Goal: Task Accomplishment & Management: Manage account settings

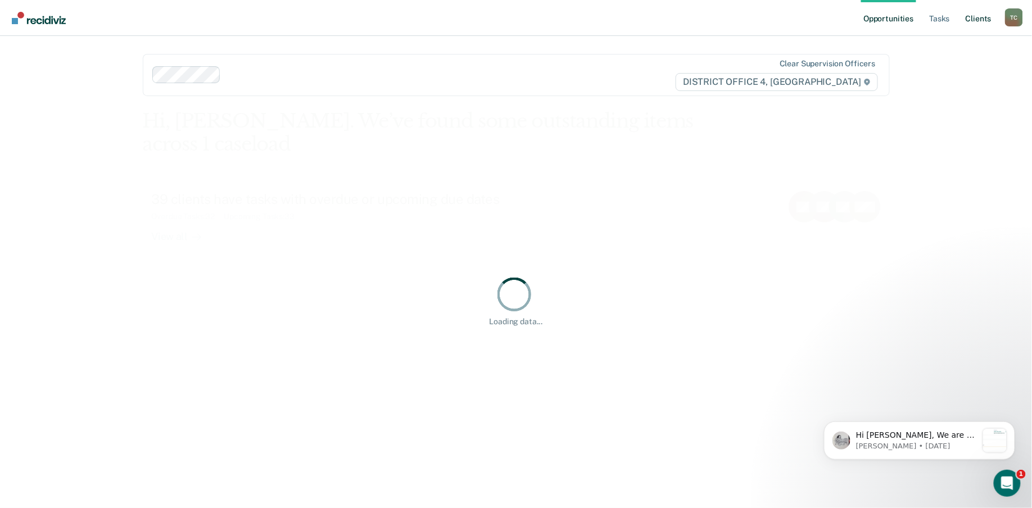
click at [974, 20] on link "Client s" at bounding box center [979, 18] width 30 height 36
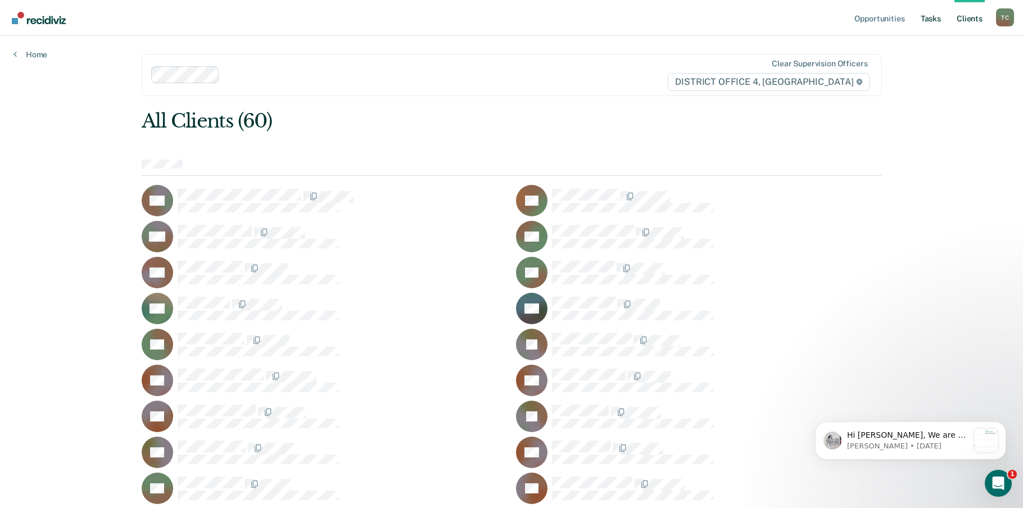
click at [934, 19] on link "Tasks" at bounding box center [931, 18] width 25 height 36
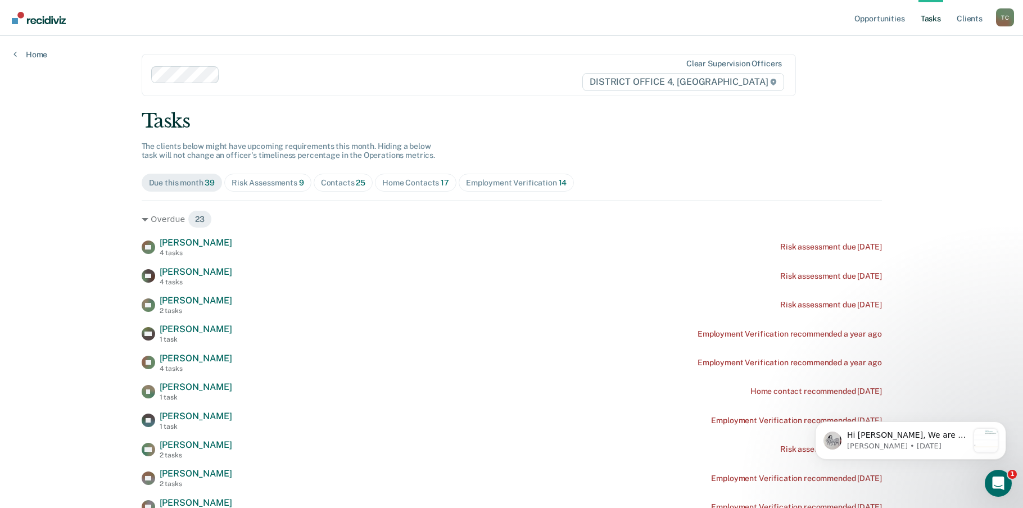
click at [329, 184] on div "Contacts 25" at bounding box center [343, 183] width 45 height 10
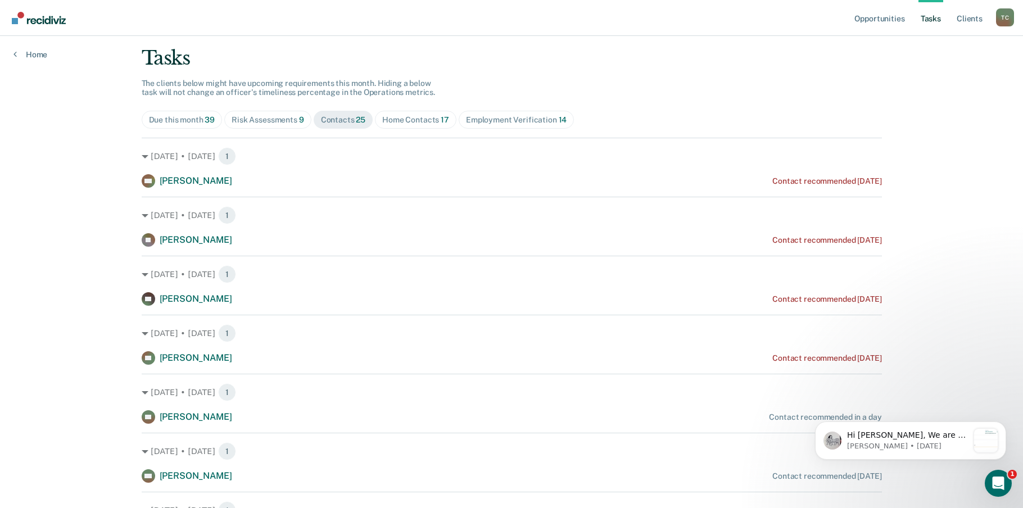
scroll to position [62, 0]
click at [713, 325] on div "[DATE] • [DATE] 1" at bounding box center [512, 334] width 741 height 18
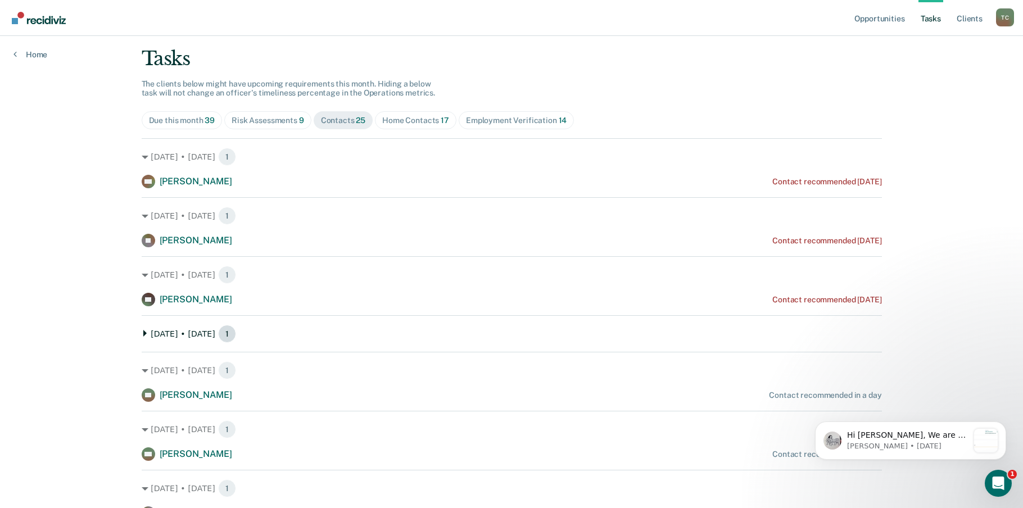
click at [625, 330] on div "[DATE] • [DATE] 1" at bounding box center [512, 334] width 741 height 18
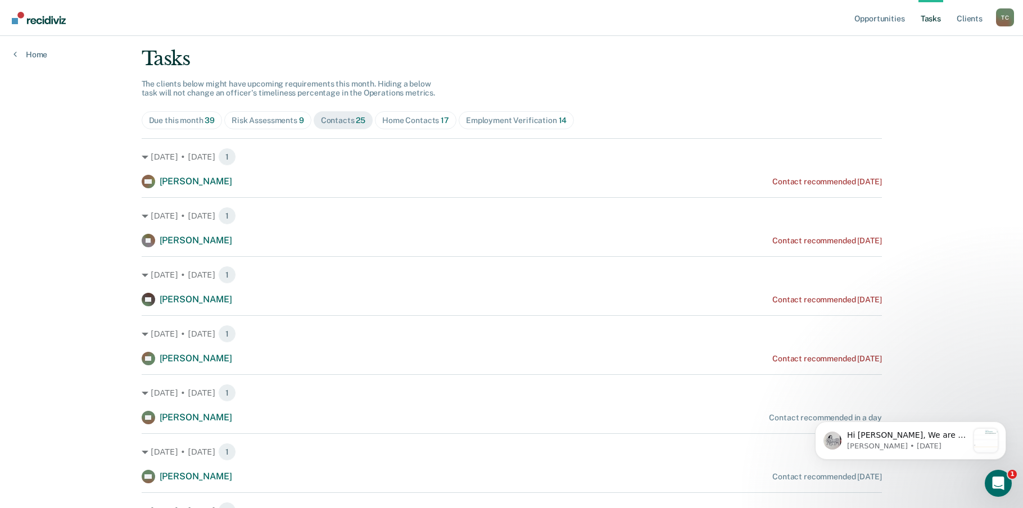
click at [857, 358] on div "Contact recommended [DATE]" at bounding box center [827, 359] width 109 height 10
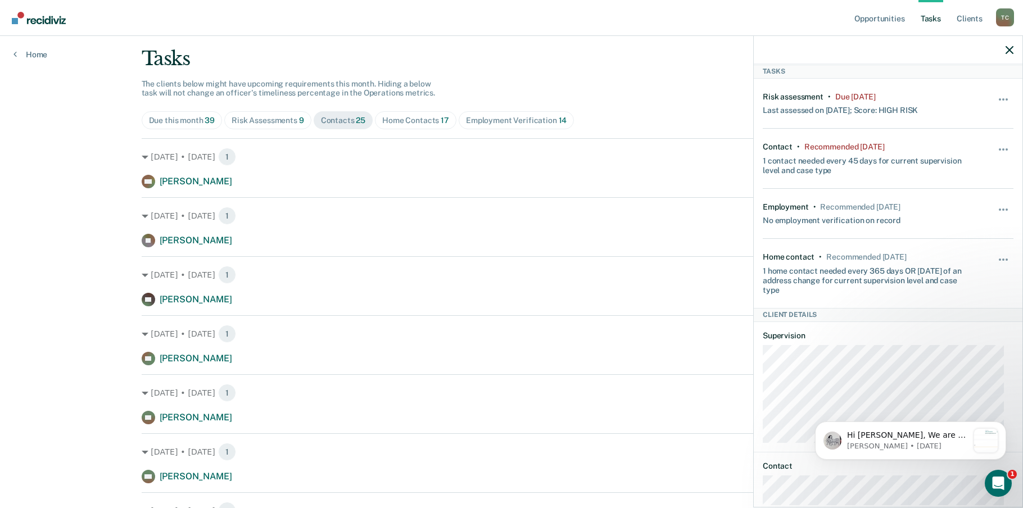
scroll to position [83, 0]
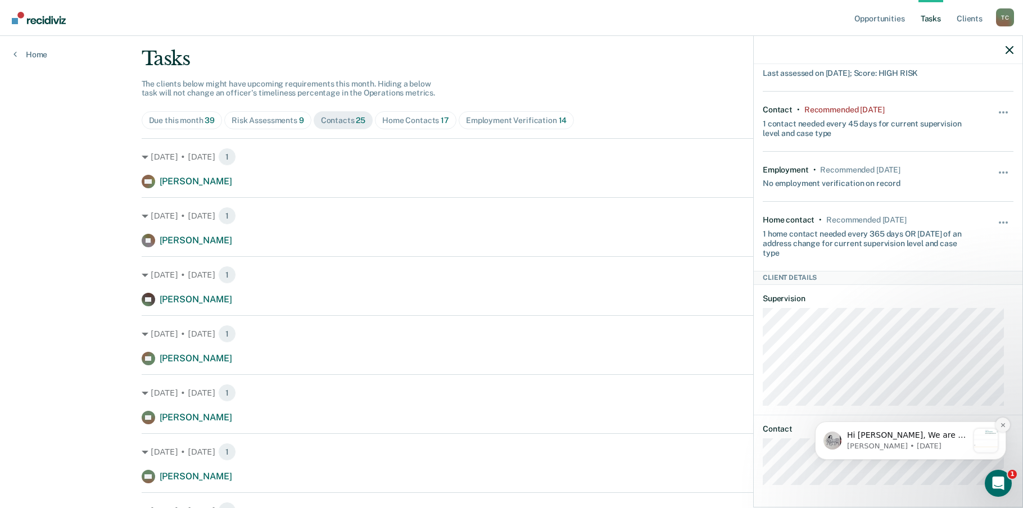
click at [1004, 426] on icon "Dismiss notification" at bounding box center [1003, 425] width 4 height 4
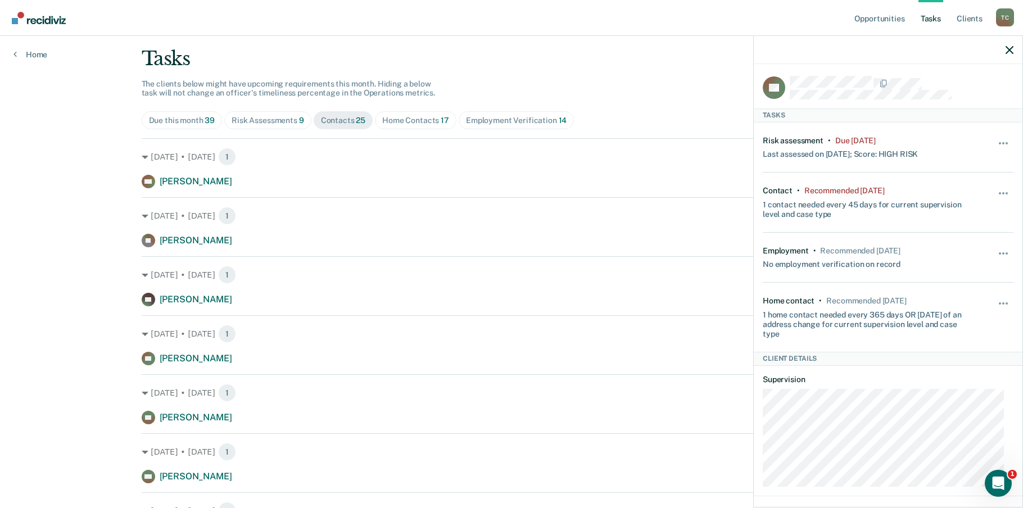
scroll to position [0, 0]
click at [995, 199] on button "button" at bounding box center [1004, 201] width 19 height 18
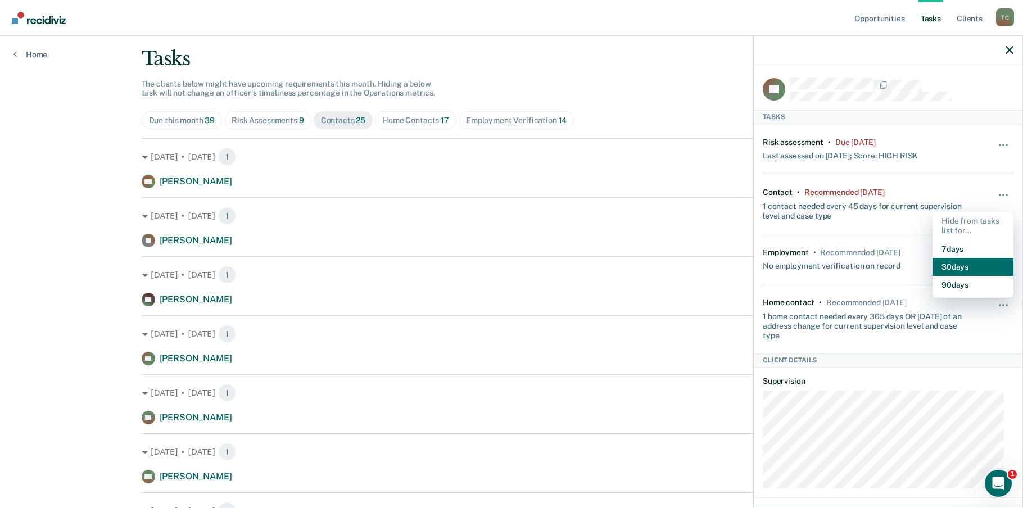
click at [962, 266] on button "30 days" at bounding box center [973, 267] width 81 height 18
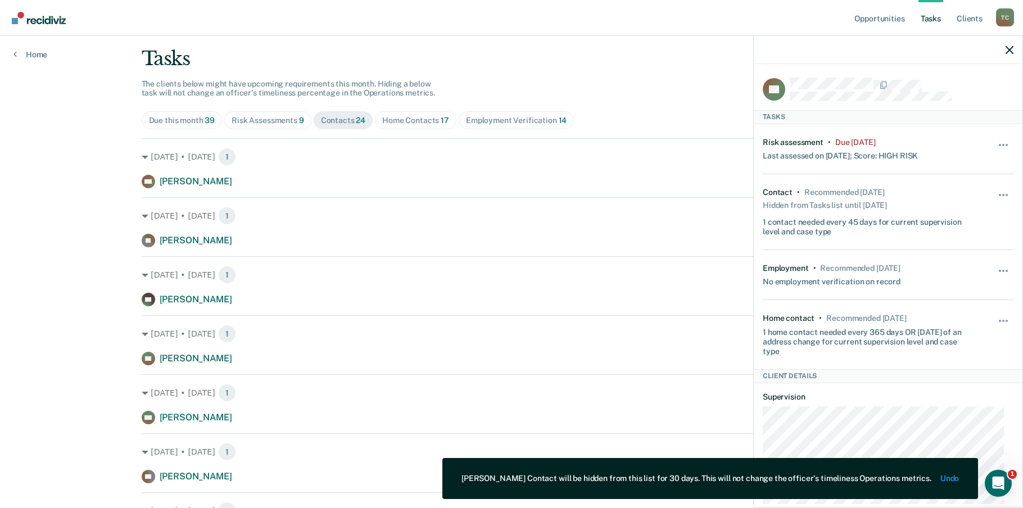
click at [997, 139] on div "Hide from tasks list for... 7 days 30 days 90 days" at bounding box center [1004, 150] width 19 height 24
click at [995, 146] on button "button" at bounding box center [1004, 151] width 19 height 18
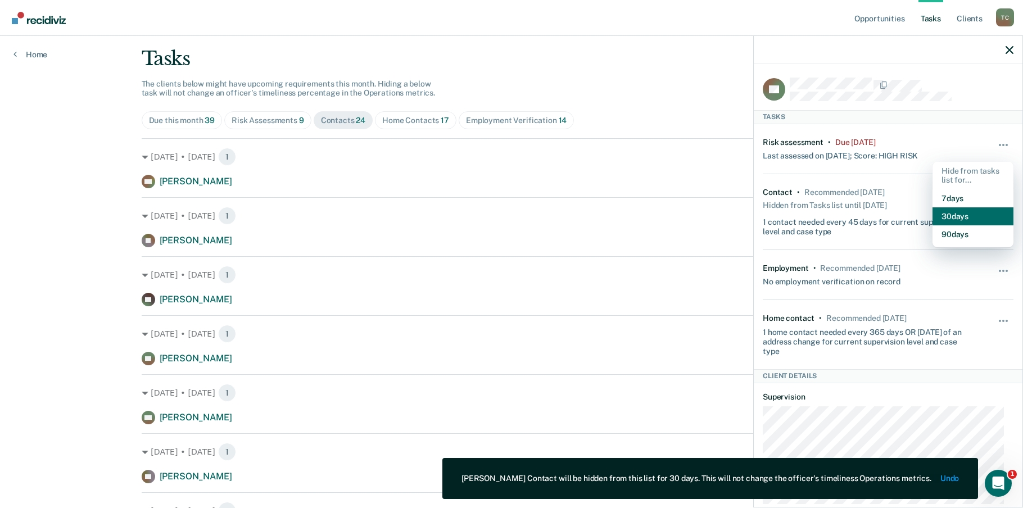
click at [948, 219] on button "30 days" at bounding box center [973, 217] width 81 height 18
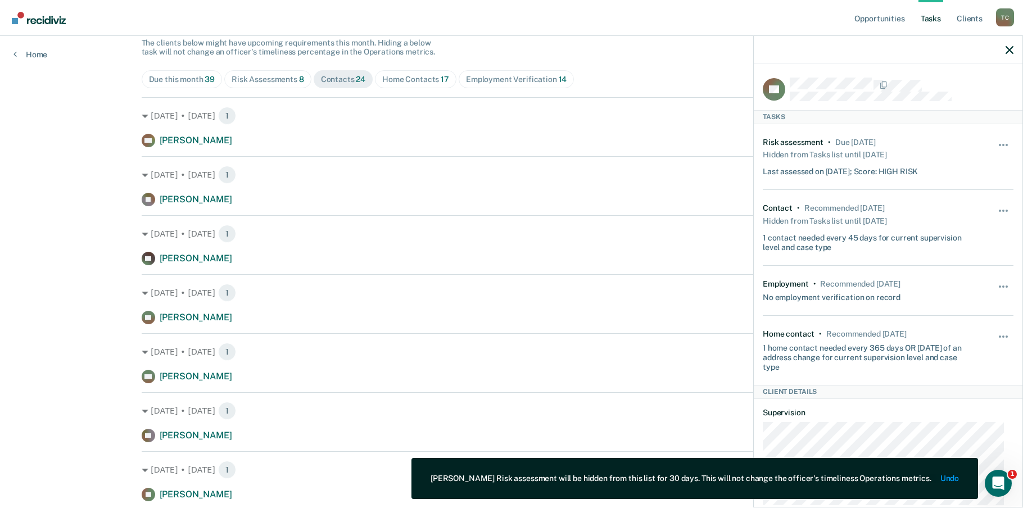
scroll to position [125, 0]
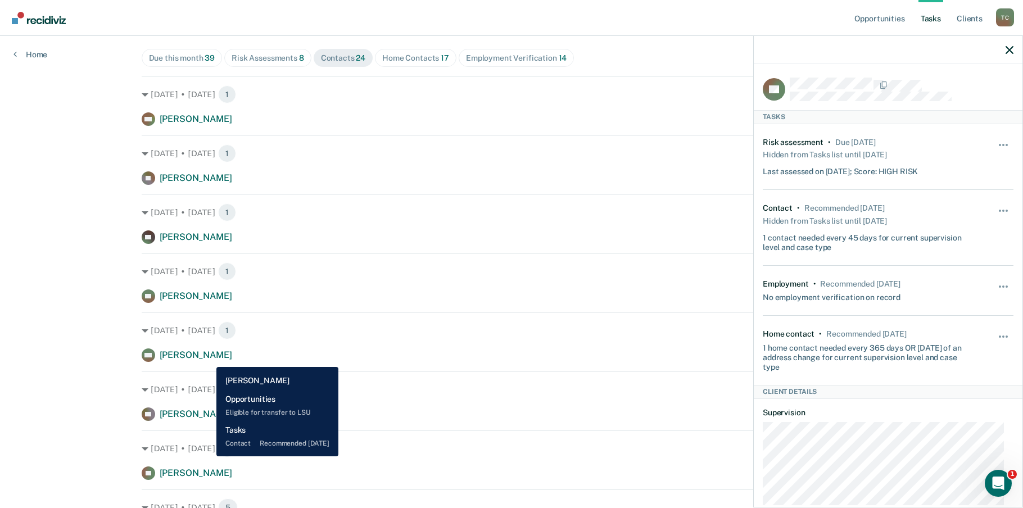
click at [206, 360] on div "[PERSON_NAME]" at bounding box center [196, 356] width 73 height 12
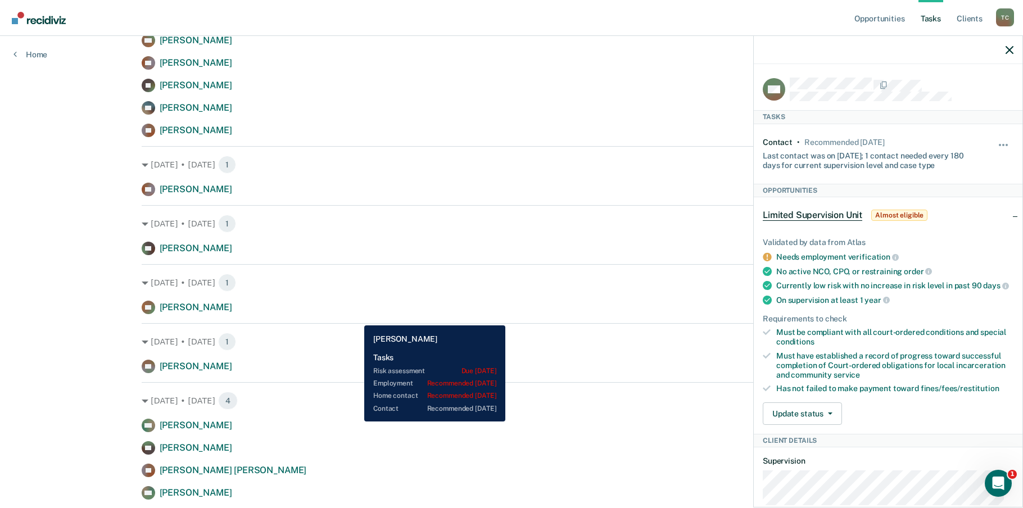
scroll to position [625, 0]
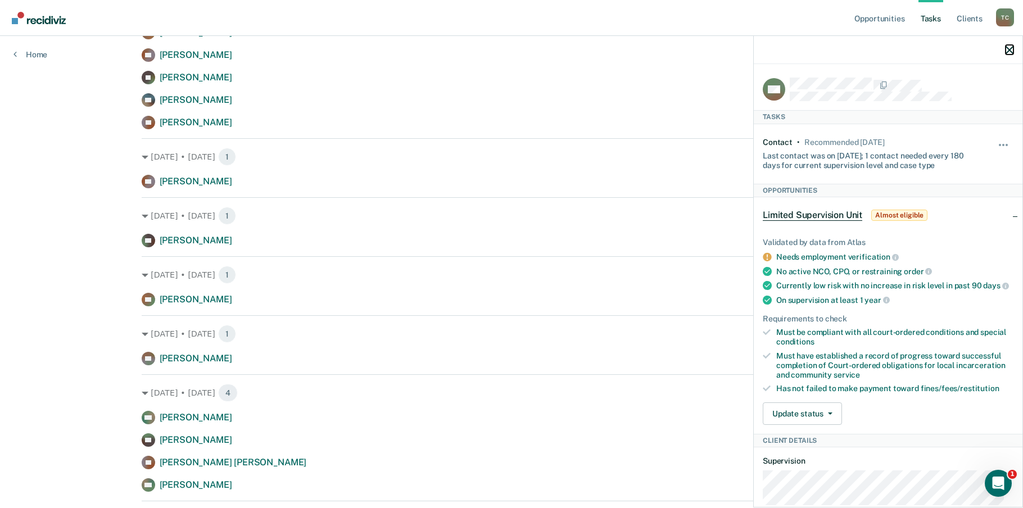
click at [1007, 51] on icon "button" at bounding box center [1010, 50] width 8 height 8
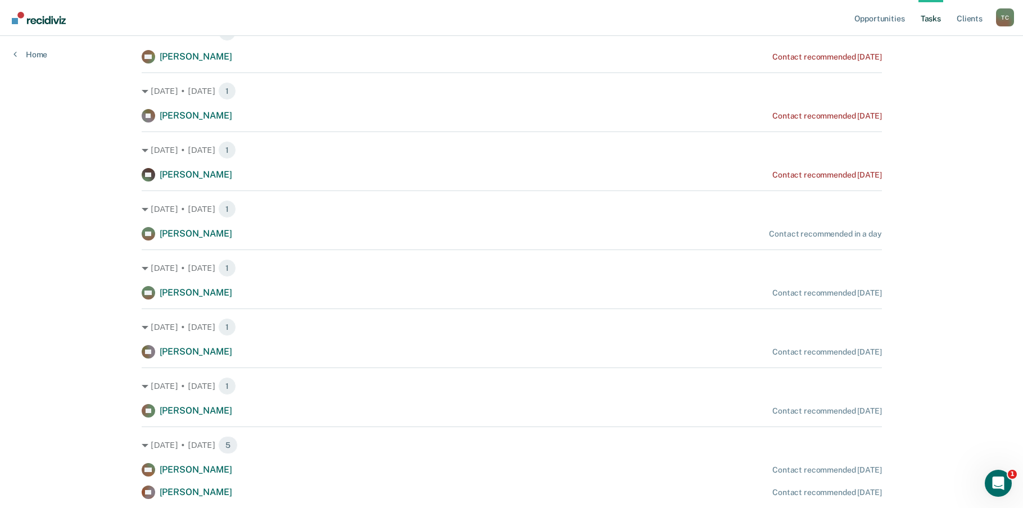
scroll to position [250, 0]
